Goal: Information Seeking & Learning: Learn about a topic

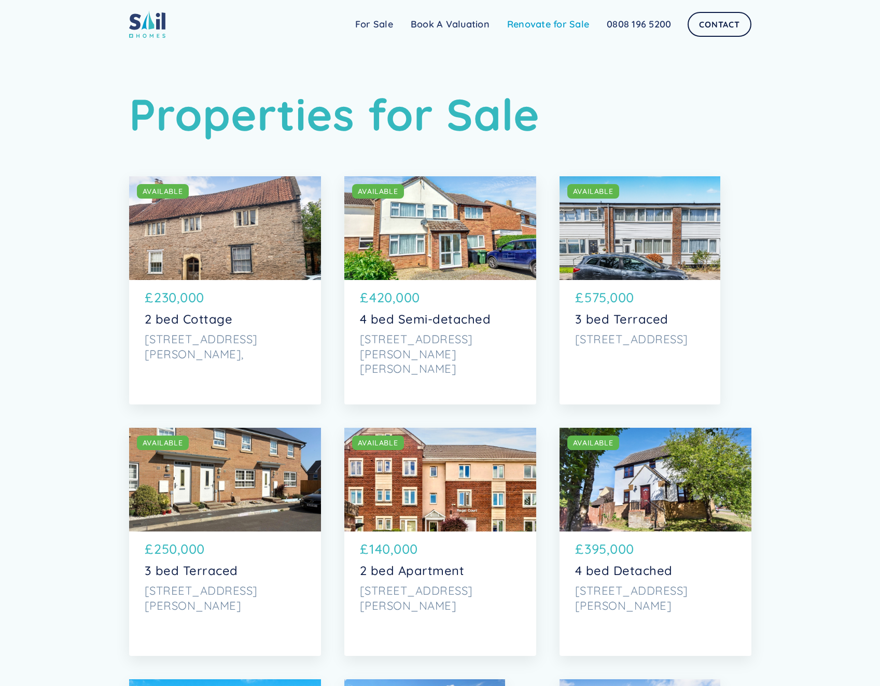
click at [529, 26] on link "Renovate for Sale" at bounding box center [548, 24] width 100 height 21
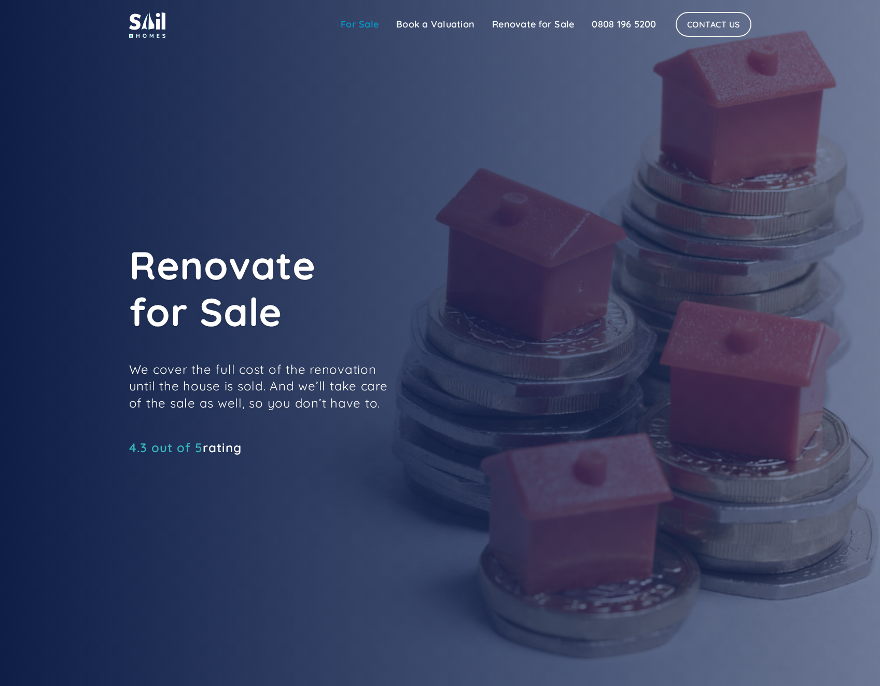
click at [348, 28] on link "For Sale" at bounding box center [359, 24] width 55 height 21
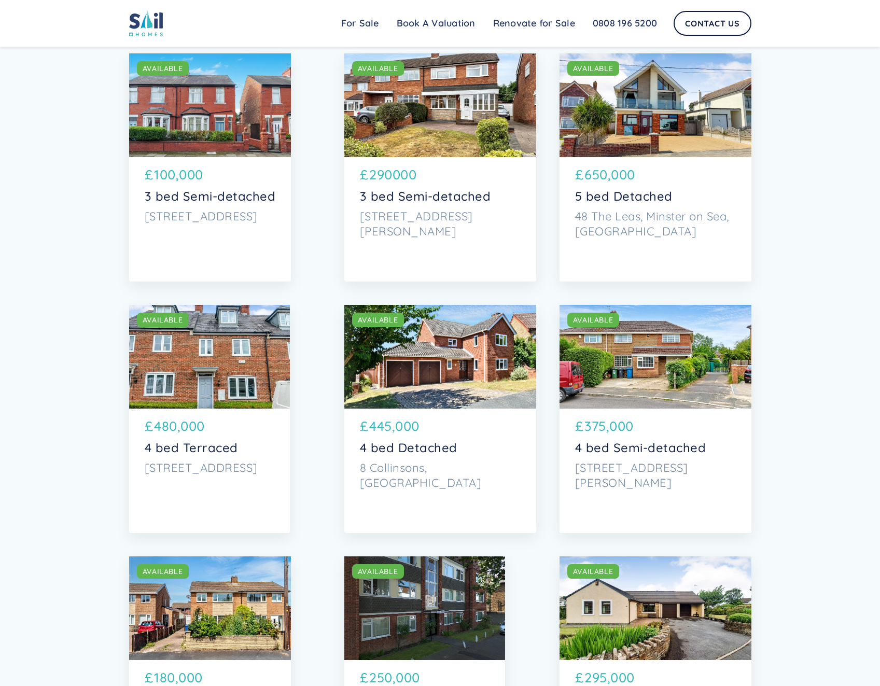
scroll to position [985, 0]
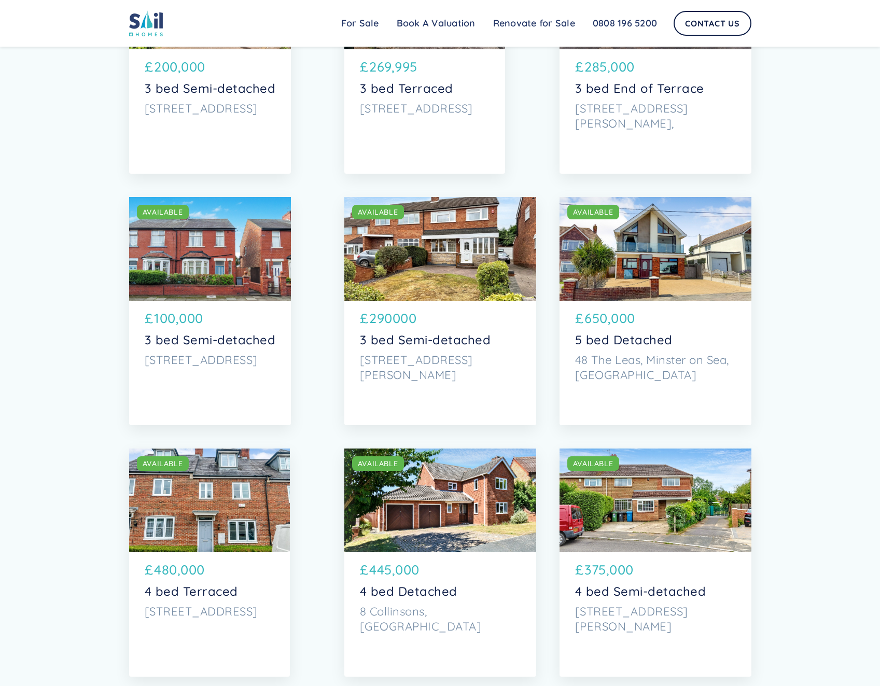
click at [634, 263] on div "SOLD AVAILABLE" at bounding box center [655, 249] width 192 height 104
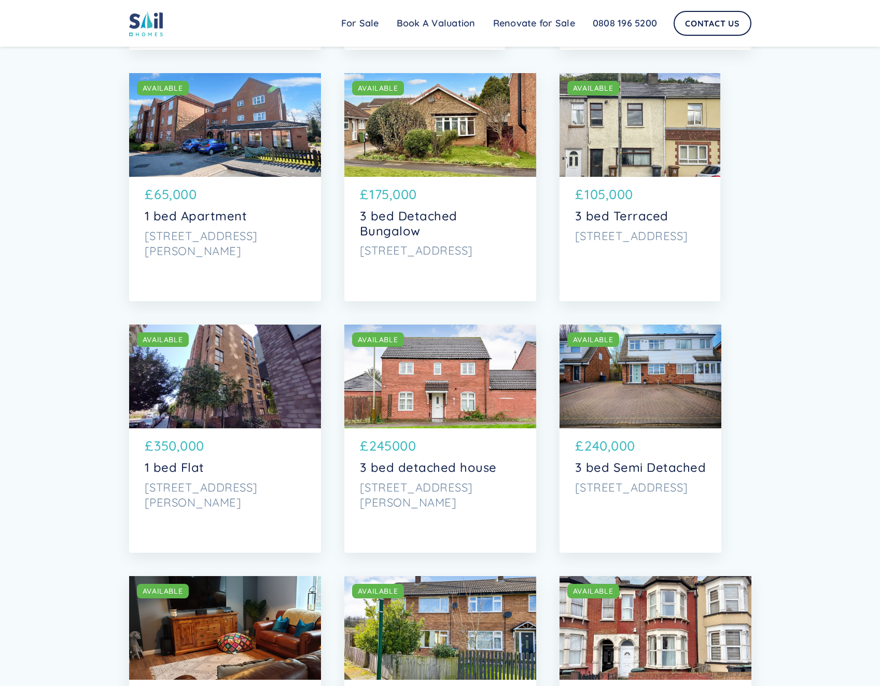
scroll to position [2333, 0]
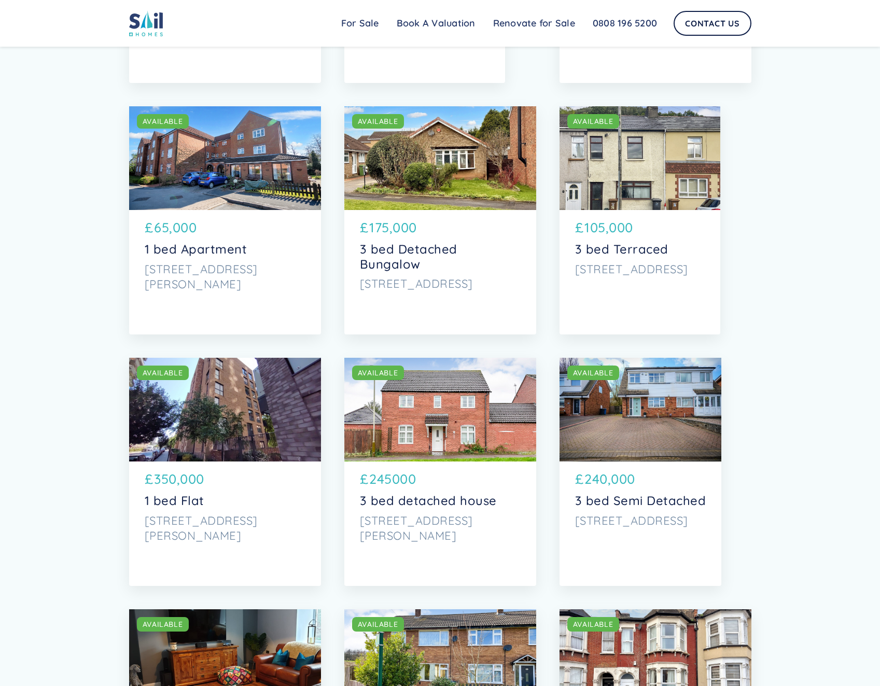
click at [179, 409] on div "SOLD AVAILABLE" at bounding box center [225, 410] width 192 height 104
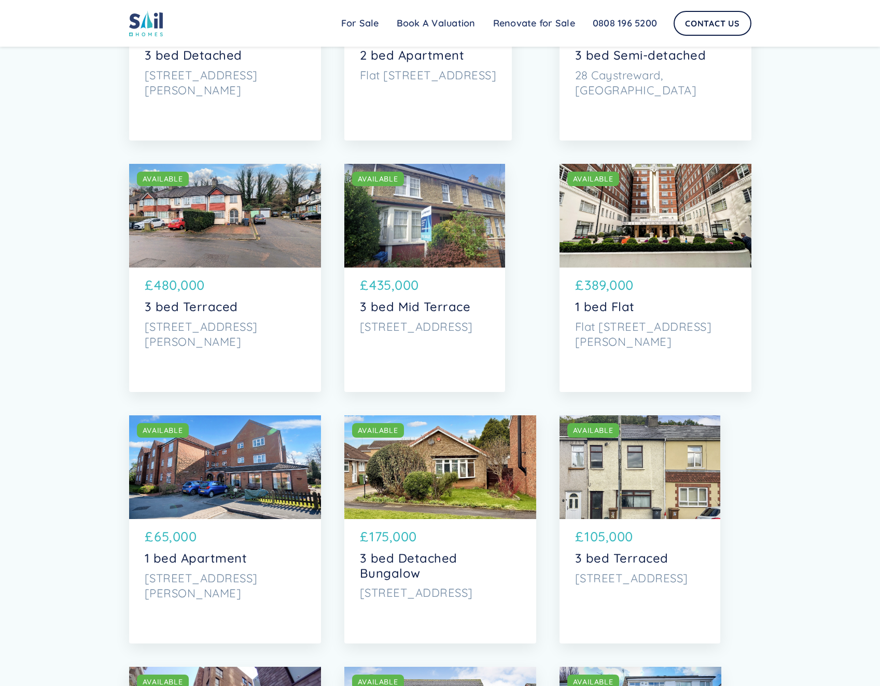
scroll to position [1970, 0]
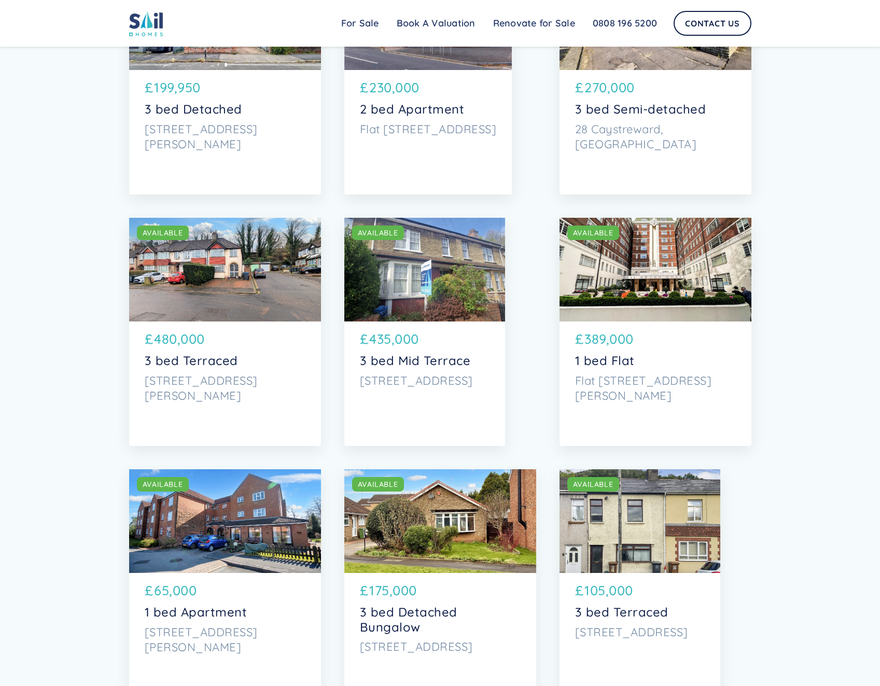
click at [638, 305] on div "SOLD AVAILABLE" at bounding box center [655, 270] width 192 height 104
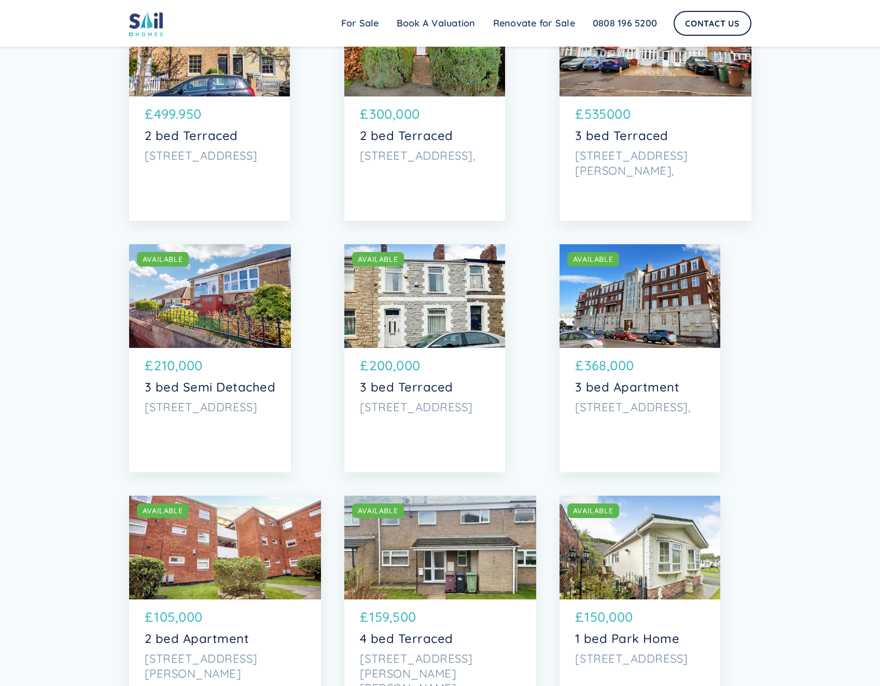
scroll to position [3525, 0]
